Goal: Task Accomplishment & Management: Complete application form

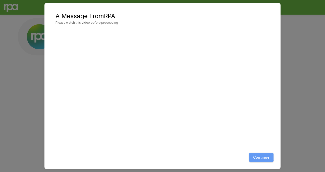
click at [253, 154] on button "Continue" at bounding box center [261, 156] width 24 height 9
click at [259, 157] on button "Continue" at bounding box center [261, 156] width 24 height 9
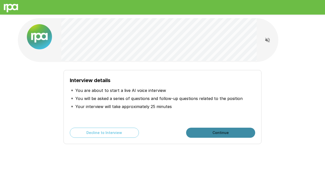
click at [218, 132] on button "Continue" at bounding box center [220, 132] width 69 height 10
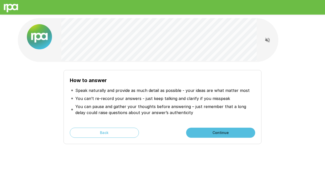
click at [218, 132] on button "Continue" at bounding box center [220, 132] width 69 height 10
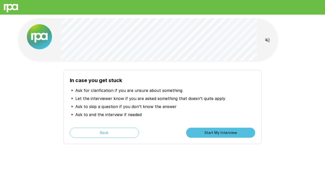
click at [218, 132] on button "Start My Interview" at bounding box center [220, 132] width 69 height 10
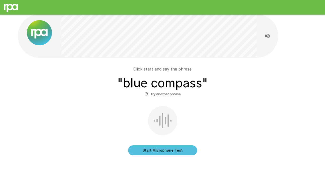
scroll to position [5, 0]
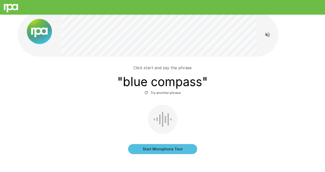
click at [140, 147] on button "Start Microphone Test" at bounding box center [162, 149] width 69 height 10
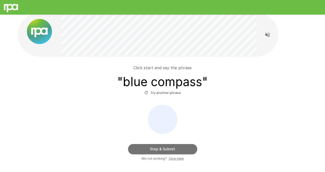
click at [154, 149] on button "Stop & Submit" at bounding box center [162, 149] width 69 height 10
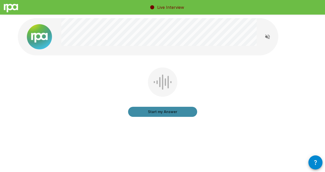
click at [176, 111] on button "Start my Answer" at bounding box center [162, 111] width 69 height 10
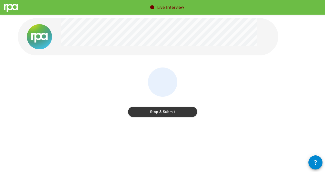
click at [176, 111] on button "Stop & Submit" at bounding box center [162, 111] width 69 height 10
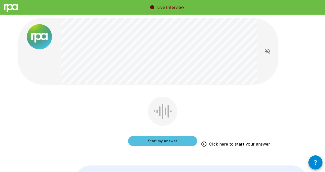
click at [152, 140] on button "Start my Answer" at bounding box center [162, 141] width 69 height 10
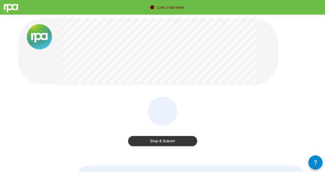
click at [146, 142] on button "Stop & Submit" at bounding box center [162, 141] width 69 height 10
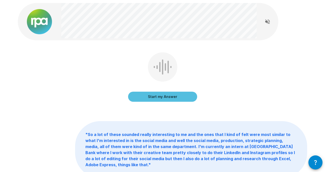
scroll to position [15, 0]
click at [158, 96] on button "Start my Answer" at bounding box center [162, 97] width 69 height 10
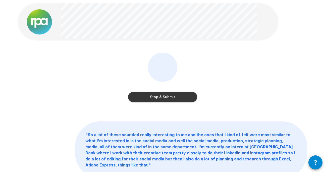
click at [148, 95] on button "Stop & Submit" at bounding box center [162, 97] width 69 height 10
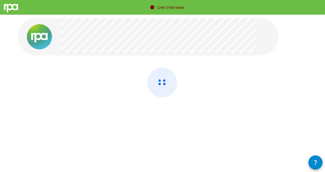
scroll to position [0, 0]
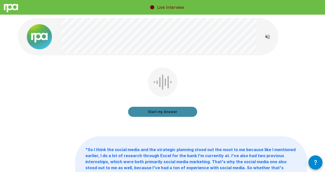
click at [150, 111] on button "Start my Answer" at bounding box center [162, 111] width 69 height 10
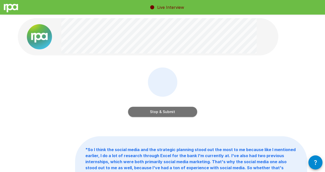
click at [179, 109] on button "Stop & Submit" at bounding box center [162, 111] width 69 height 10
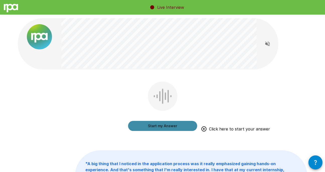
click at [170, 126] on button "Start my Answer" at bounding box center [162, 126] width 69 height 10
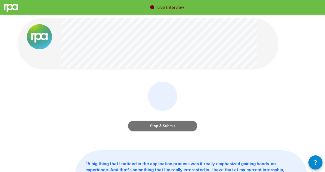
click at [156, 126] on button "Stop & Submit" at bounding box center [162, 126] width 69 height 10
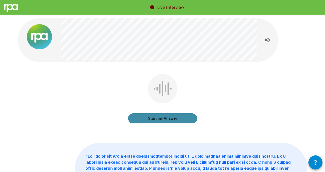
click at [158, 119] on button "Start my Answer" at bounding box center [162, 118] width 69 height 10
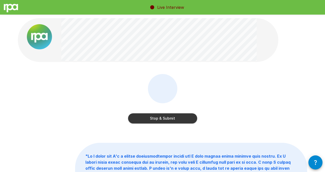
click at [151, 120] on button "Stop & Submit" at bounding box center [162, 118] width 69 height 10
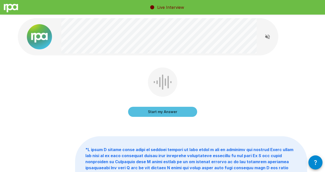
click at [150, 110] on button "Start my Answer" at bounding box center [162, 111] width 69 height 10
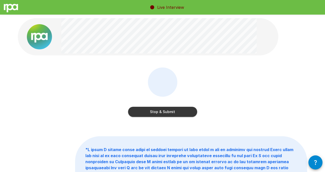
click at [141, 113] on button "Stop & Submit" at bounding box center [162, 111] width 69 height 10
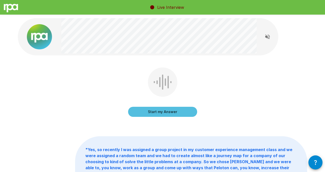
click at [144, 112] on button "Start my Answer" at bounding box center [162, 111] width 69 height 10
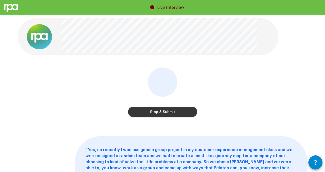
click at [144, 113] on button "Stop & Submit" at bounding box center [162, 111] width 69 height 10
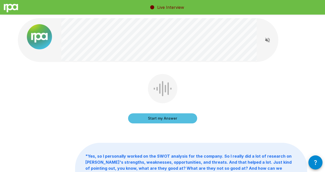
click at [145, 118] on button "Start my Answer" at bounding box center [162, 118] width 69 height 10
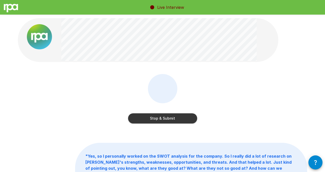
click at [159, 119] on button "Stop & Submit" at bounding box center [162, 118] width 69 height 10
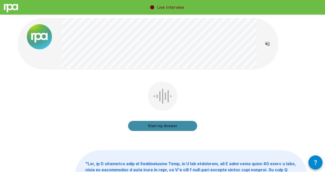
click at [156, 124] on button "Start my Answer" at bounding box center [162, 126] width 69 height 10
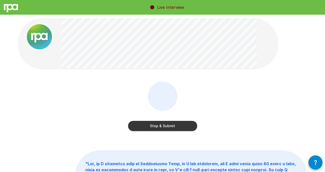
click at [157, 125] on button "Stop & Submit" at bounding box center [162, 126] width 69 height 10
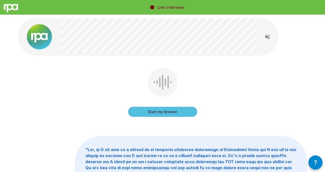
click at [160, 111] on button "Start my Answer" at bounding box center [162, 111] width 69 height 10
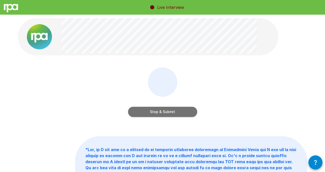
click at [165, 110] on button "Stop & Submit" at bounding box center [162, 111] width 69 height 10
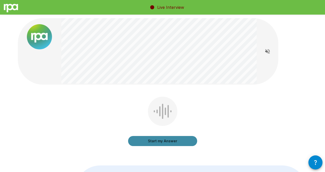
click at [151, 140] on button "Start my Answer" at bounding box center [162, 141] width 69 height 10
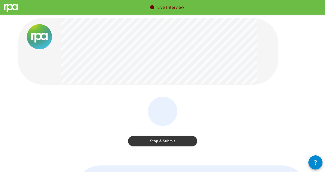
click at [170, 140] on button "Stop & Submit" at bounding box center [162, 141] width 69 height 10
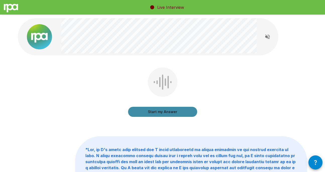
click at [146, 111] on button "Start my Answer" at bounding box center [162, 111] width 69 height 10
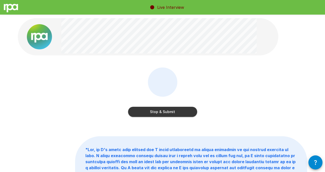
click at [146, 112] on button "Stop & Submit" at bounding box center [162, 111] width 69 height 10
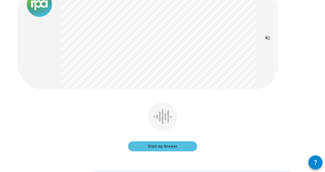
scroll to position [34, 0]
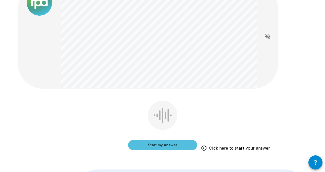
click at [137, 143] on button "Start my Answer" at bounding box center [162, 145] width 69 height 10
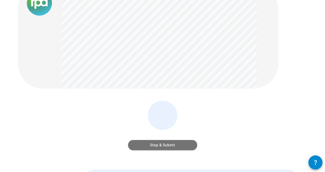
click at [147, 145] on button "Stop & Submit" at bounding box center [162, 145] width 69 height 10
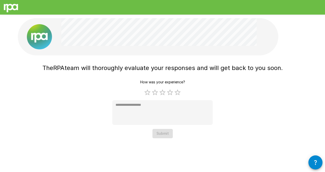
scroll to position [0, 0]
click at [177, 93] on label "5 Stars" at bounding box center [178, 92] width 8 height 8
type textarea "*"
click at [161, 133] on button "Submit" at bounding box center [162, 133] width 20 height 9
